Goal: Information Seeking & Learning: Learn about a topic

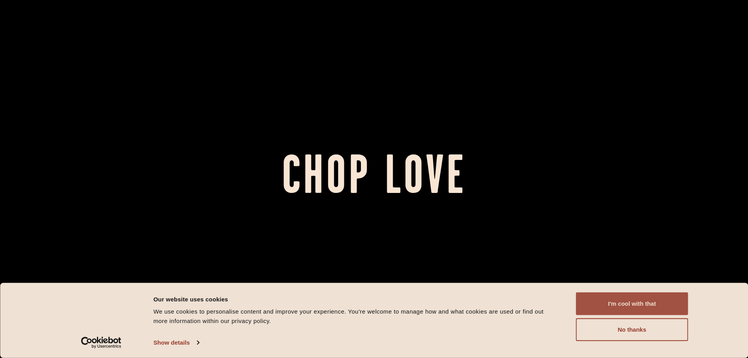
click at [613, 300] on button "I'm cool with that" at bounding box center [632, 303] width 112 height 23
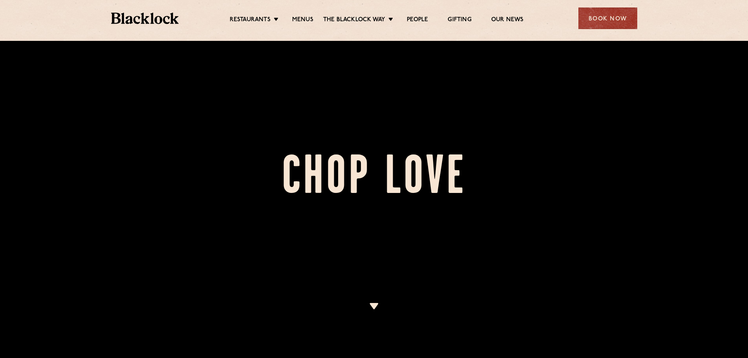
scroll to position [275, 0]
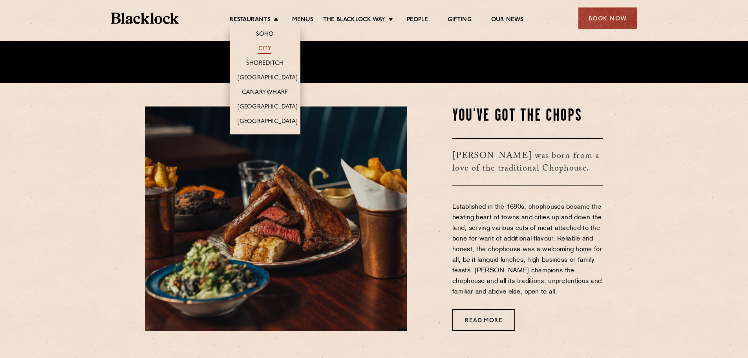
click at [260, 46] on link "City" at bounding box center [264, 49] width 13 height 9
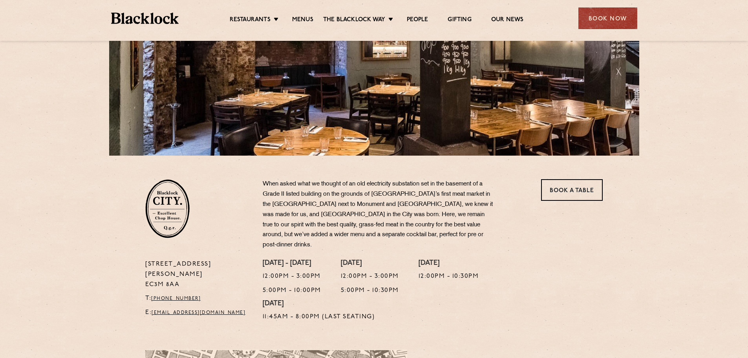
scroll to position [127, 0]
click at [304, 19] on link "Menus" at bounding box center [302, 20] width 21 height 9
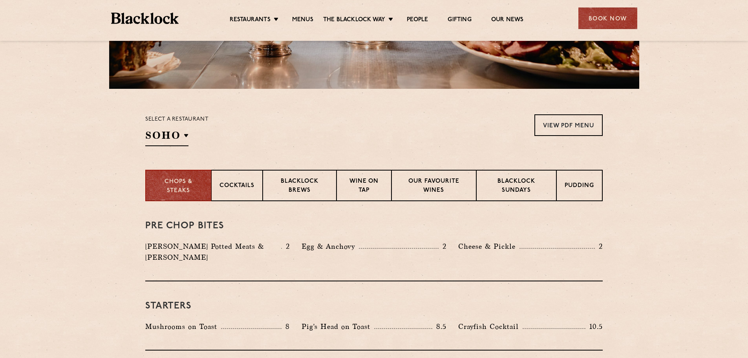
scroll to position [196, 0]
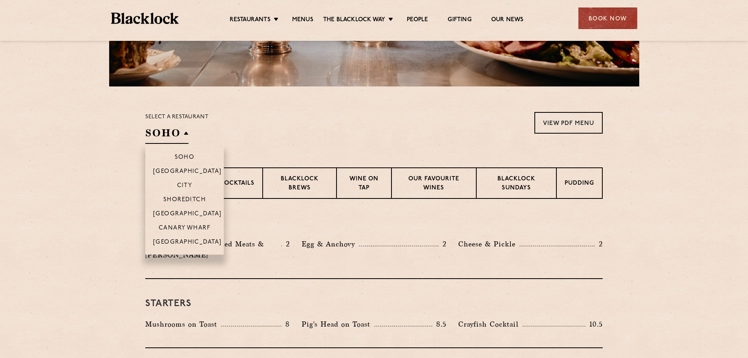
click at [185, 129] on h2 "SOHO" at bounding box center [166, 135] width 43 height 18
click at [182, 181] on li "City" at bounding box center [184, 185] width 79 height 14
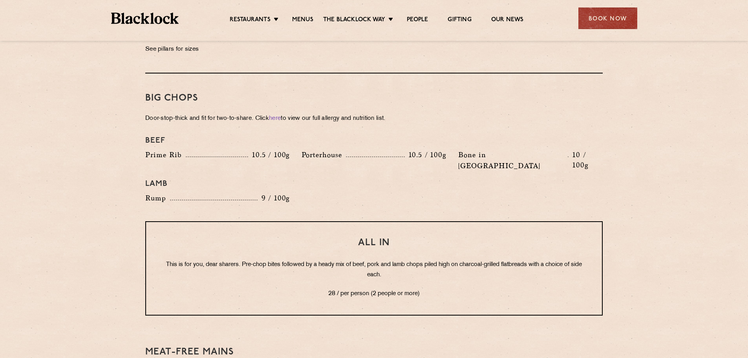
scroll to position [864, 0]
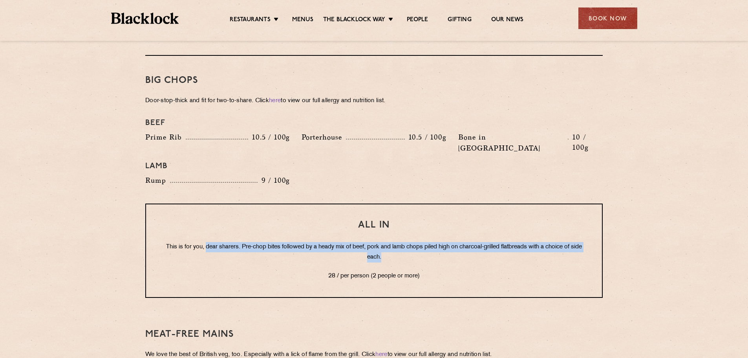
drag, startPoint x: 209, startPoint y: 225, endPoint x: 409, endPoint y: 236, distance: 199.9
click at [409, 242] on p "This is for you, dear sharers. Pre-chop bites followed by a heady mix of beef, …" at bounding box center [374, 252] width 425 height 20
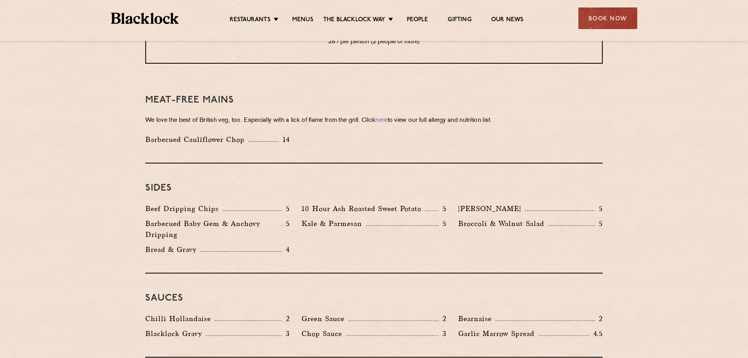
scroll to position [1100, 0]
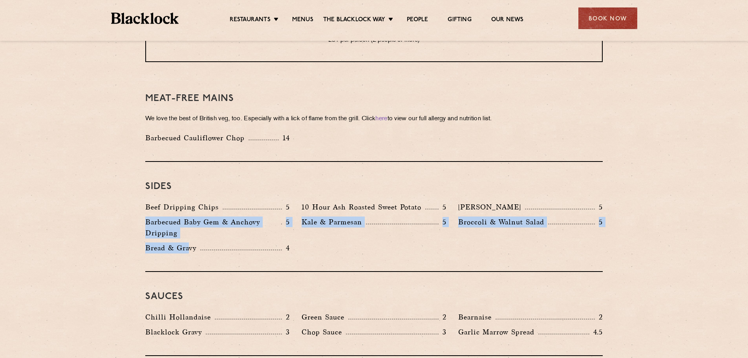
drag, startPoint x: 145, startPoint y: 201, endPoint x: 191, endPoint y: 225, distance: 51.5
click at [191, 225] on div "Beef Dripping Chips 5 10 Hour Ash Roasted Sweet Potato 5 Autumn Slaw 5 Barbecue…" at bounding box center [373, 230] width 469 height 56
click at [332, 216] on p "Kale & Parmesan" at bounding box center [334, 221] width 64 height 11
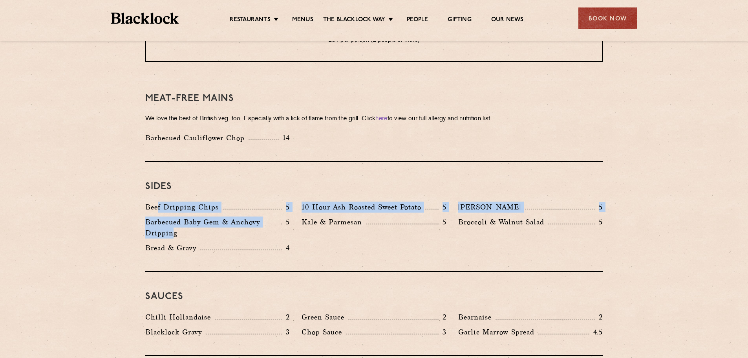
drag, startPoint x: 156, startPoint y: 194, endPoint x: 173, endPoint y: 211, distance: 23.9
click at [173, 211] on div "Beef Dripping Chips 5 10 Hour Ash Roasted Sweet Potato 5 Autumn Slaw 5 Barbecue…" at bounding box center [373, 230] width 469 height 56
click at [173, 216] on p "Barbecued Baby Gem & Anchovy Dripping" at bounding box center [213, 227] width 136 height 22
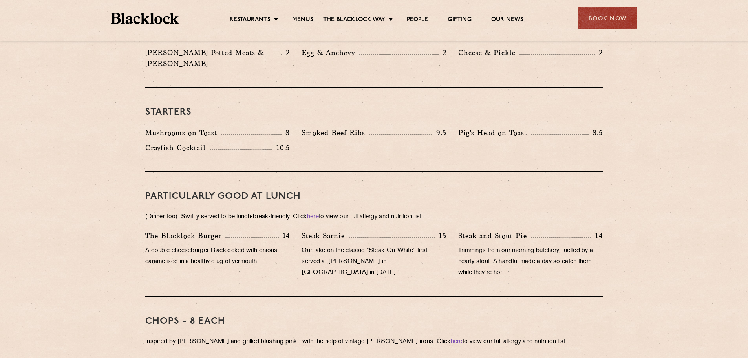
scroll to position [196, 0]
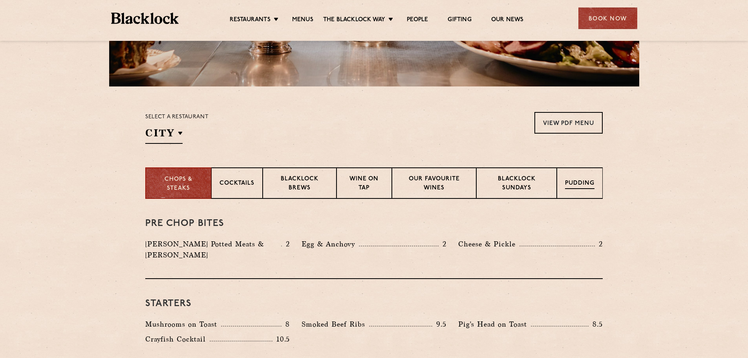
click at [575, 179] on p "Pudding" at bounding box center [579, 184] width 29 height 10
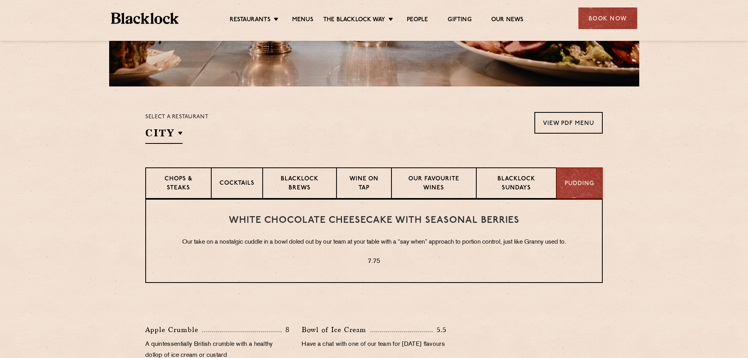
click at [379, 249] on div "White Chocolate Cheesecake with Seasonal Berries Our take on a nostalgic cuddle…" at bounding box center [374, 241] width 458 height 84
drag, startPoint x: 233, startPoint y: 241, endPoint x: 468, endPoint y: 242, distance: 235.3
click at [468, 242] on p "Our take on a nostalgic cuddle in a bowl doled out by our team at your table wi…" at bounding box center [374, 242] width 425 height 10
click at [372, 259] on p "7.75" at bounding box center [374, 262] width 425 height 10
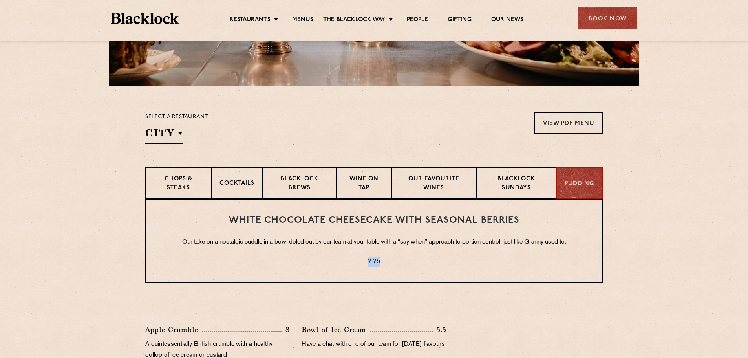
click at [372, 259] on p "7.75" at bounding box center [374, 262] width 425 height 10
click at [374, 261] on p "7.75" at bounding box center [374, 262] width 425 height 10
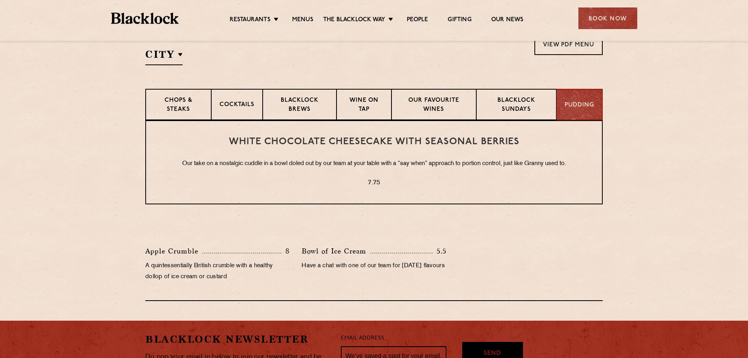
scroll to position [236, 0]
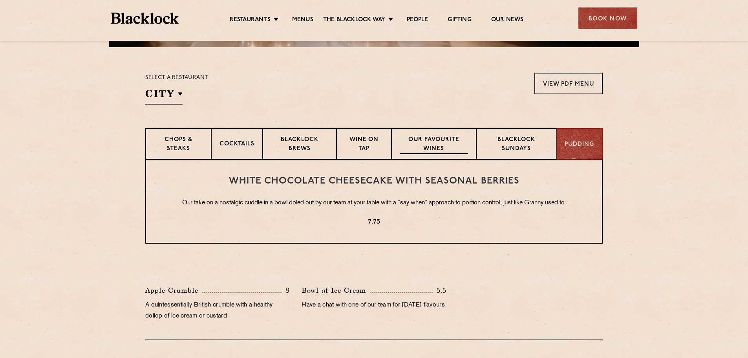
click at [427, 148] on p "Our favourite wines" at bounding box center [434, 145] width 68 height 18
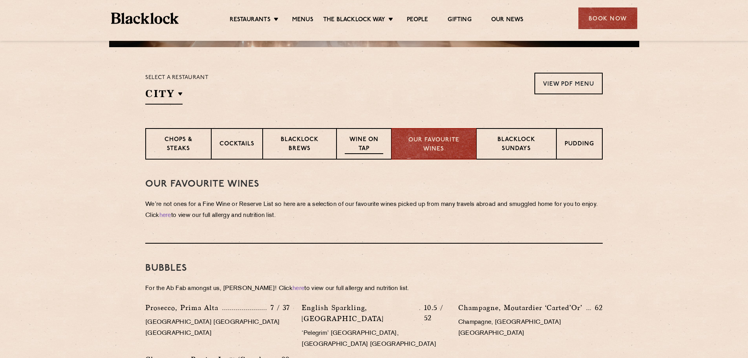
click at [369, 144] on p "Wine on Tap" at bounding box center [364, 145] width 38 height 18
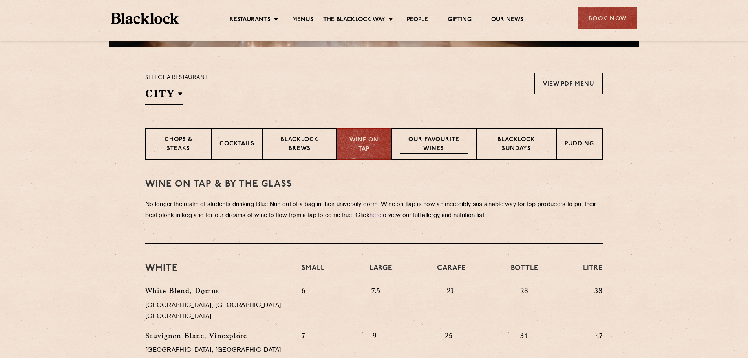
click at [418, 139] on p "Our favourite wines" at bounding box center [434, 145] width 68 height 18
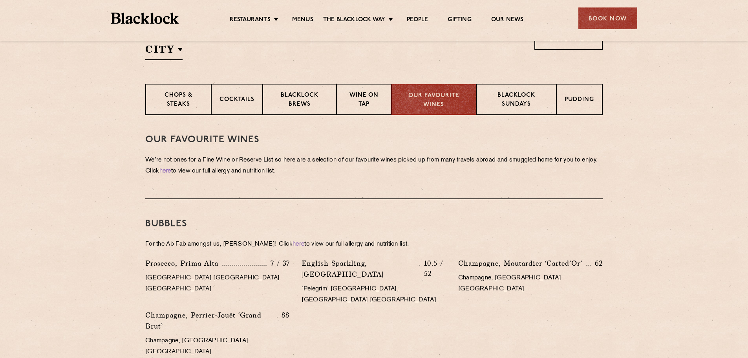
scroll to position [354, 0]
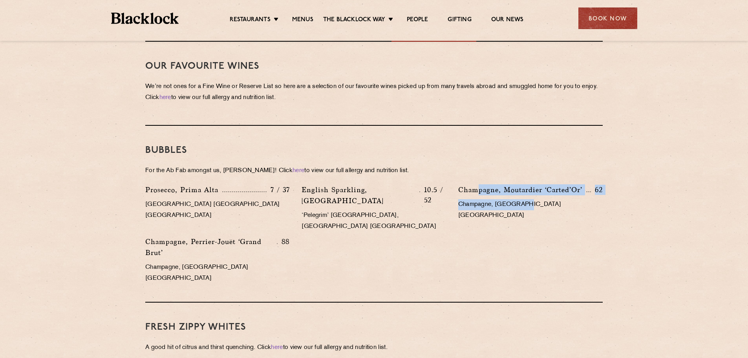
drag, startPoint x: 480, startPoint y: 189, endPoint x: 541, endPoint y: 213, distance: 65.3
click at [541, 213] on div "Champagne, Moutardier ‘Carted’Or’ 62 Champagne, France NV" at bounding box center [531, 210] width 156 height 52
